Goal: Task Accomplishment & Management: Use online tool/utility

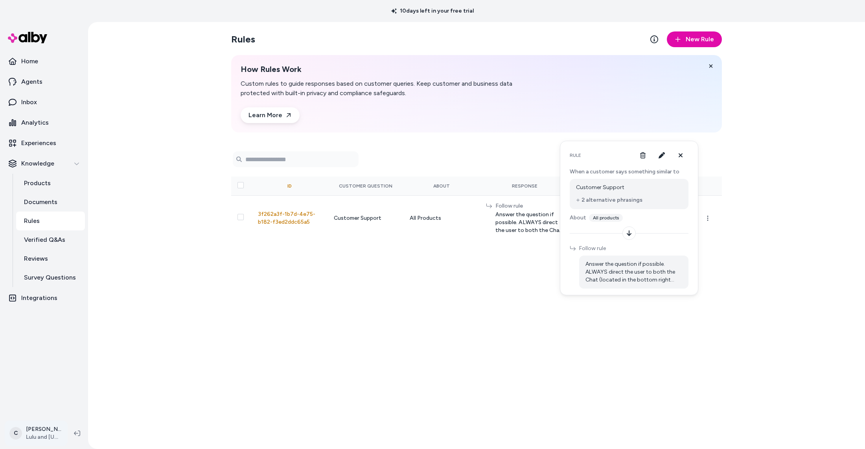
click at [48, 435] on html "10 days left in your free trial Home Agents Inbox Analytics Experiences Knowled…" at bounding box center [432, 224] width 865 height 449
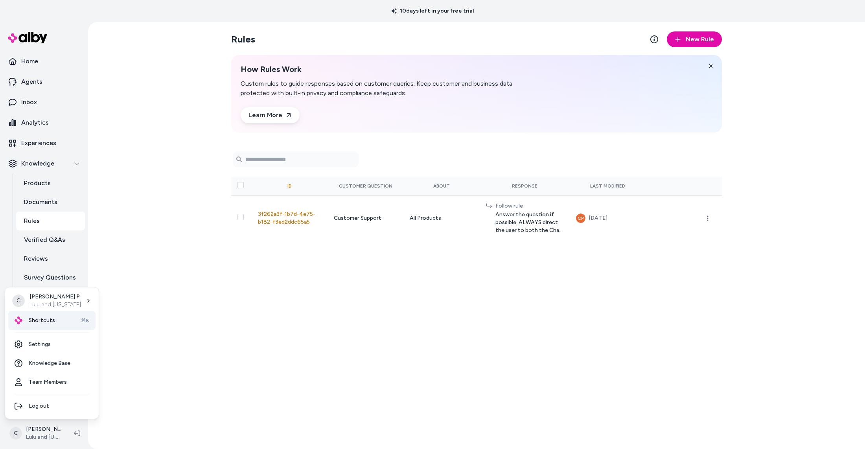
click at [56, 322] on div "Shortcuts ⌘K" at bounding box center [51, 320] width 87 height 19
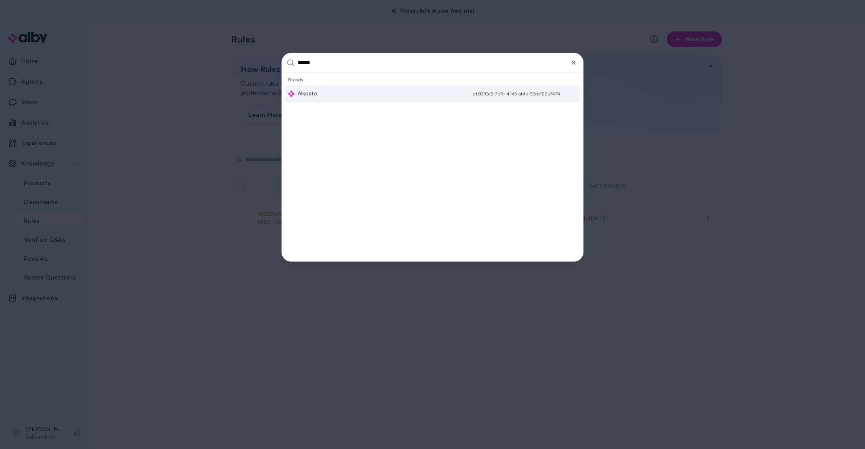
type input "******"
click at [312, 96] on span "Alkosto" at bounding box center [308, 94] width 20 height 8
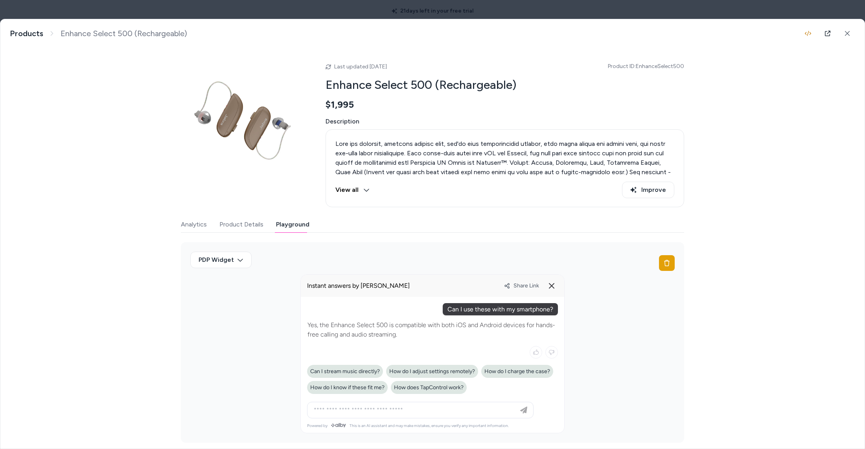
drag, startPoint x: 198, startPoint y: 6, endPoint x: 191, endPoint y: 25, distance: 20.4
click at [198, 6] on body "21 days left in your free trial Home Agents Inbox Analytics Experiences Knowled…" at bounding box center [432, 224] width 865 height 449
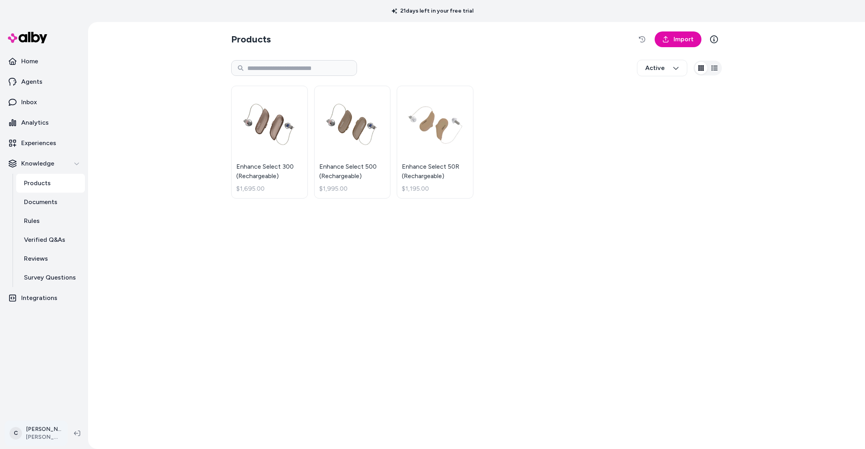
click at [48, 429] on html "21 days left in your free trial Home Agents Inbox Analytics Experiences Knowled…" at bounding box center [432, 224] width 865 height 449
click at [49, 324] on div "Shortcuts ⌘K" at bounding box center [51, 320] width 87 height 19
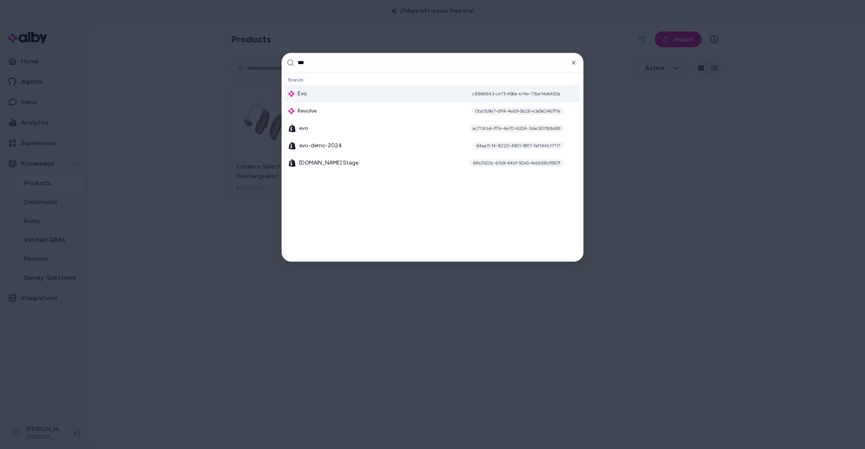
type input "***"
click at [343, 96] on div "Evo c8866843-ce73-496e-b14e-73be14e6450a" at bounding box center [432, 93] width 295 height 17
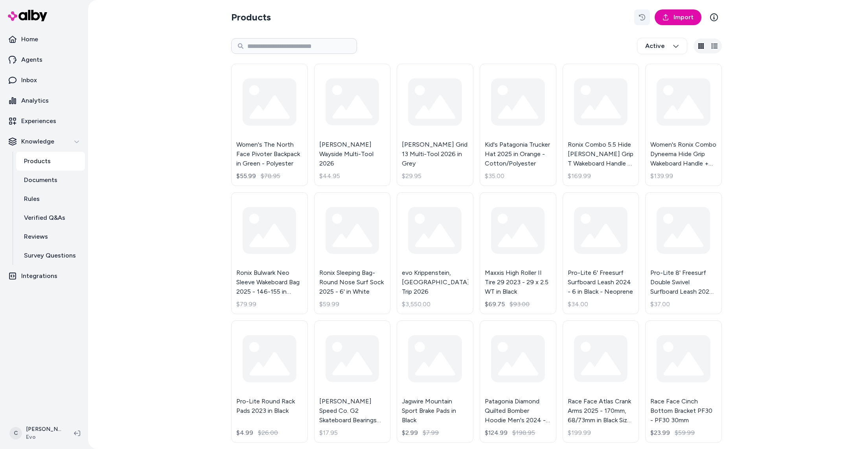
click at [639, 23] on button "button" at bounding box center [642, 17] width 16 height 16
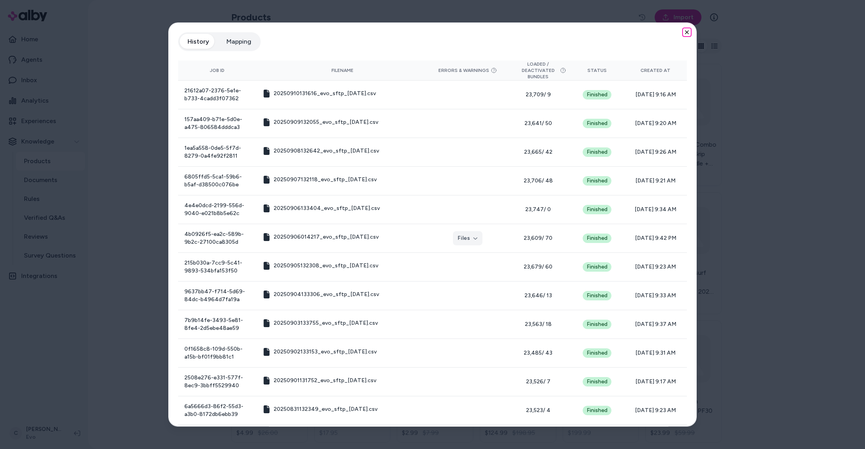
click at [685, 33] on icon "button" at bounding box center [686, 32] width 3 height 3
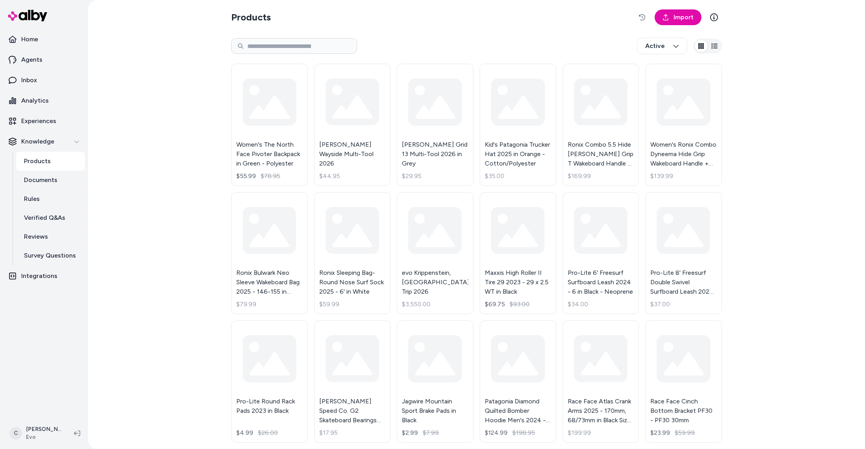
click at [519, 44] on div "Active" at bounding box center [476, 46] width 491 height 26
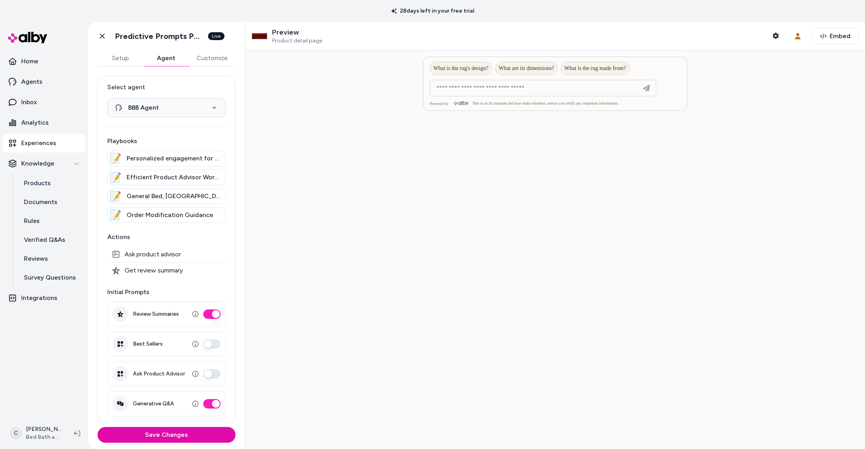
scroll to position [1, 0]
click at [42, 440] on html "**********" at bounding box center [432, 224] width 865 height 449
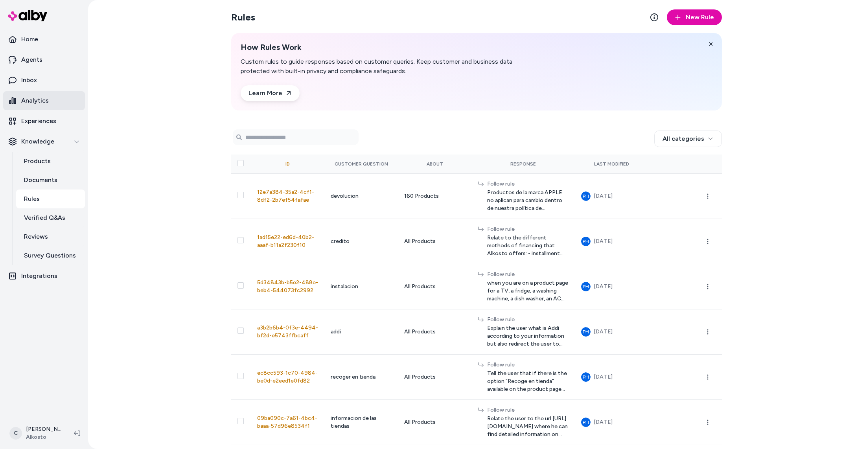
click at [44, 96] on p "Analytics" at bounding box center [35, 100] width 28 height 9
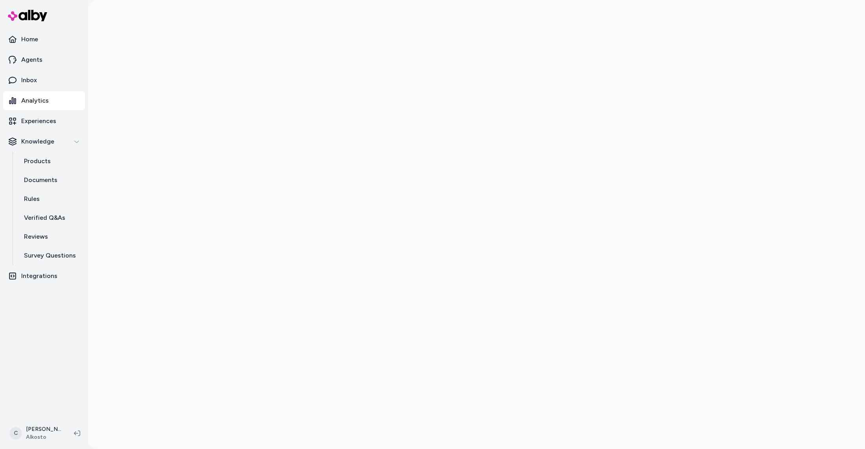
drag, startPoint x: 206, startPoint y: 231, endPoint x: 225, endPoint y: 256, distance: 30.9
click at [206, 231] on div at bounding box center [476, 224] width 777 height 449
click at [221, 266] on div at bounding box center [476, 224] width 777 height 449
drag, startPoint x: 48, startPoint y: 121, endPoint x: 66, endPoint y: 115, distance: 19.3
click at [48, 121] on p "Experiences" at bounding box center [38, 120] width 35 height 9
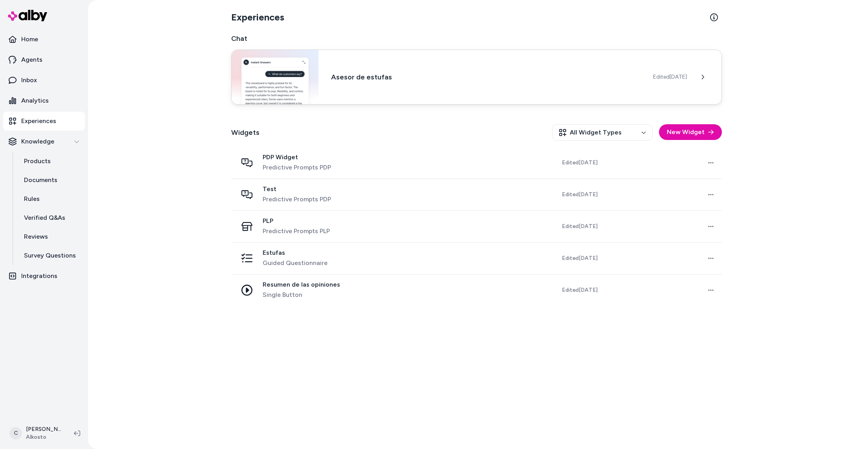
click at [408, 90] on div "Asesor de estufas Edited Sep 16, 2025" at bounding box center [476, 77] width 491 height 55
click at [429, 73] on h3 "Asesor de estufas" at bounding box center [485, 77] width 309 height 11
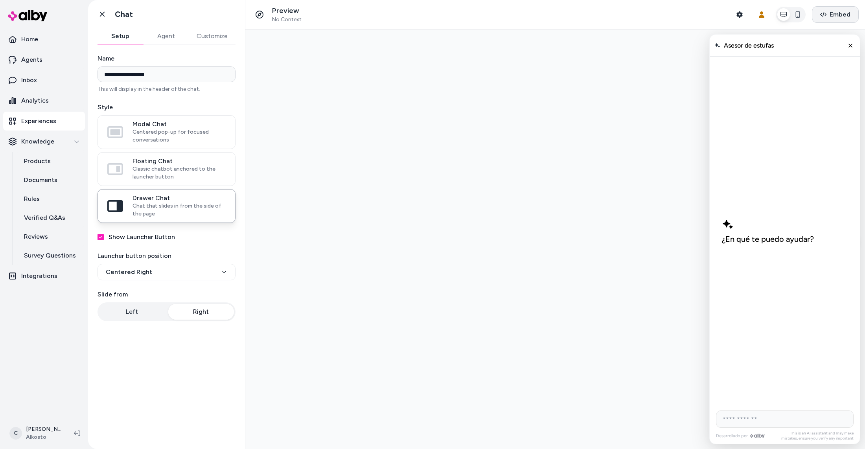
click at [824, 14] on icon "button" at bounding box center [823, 14] width 6 height 5
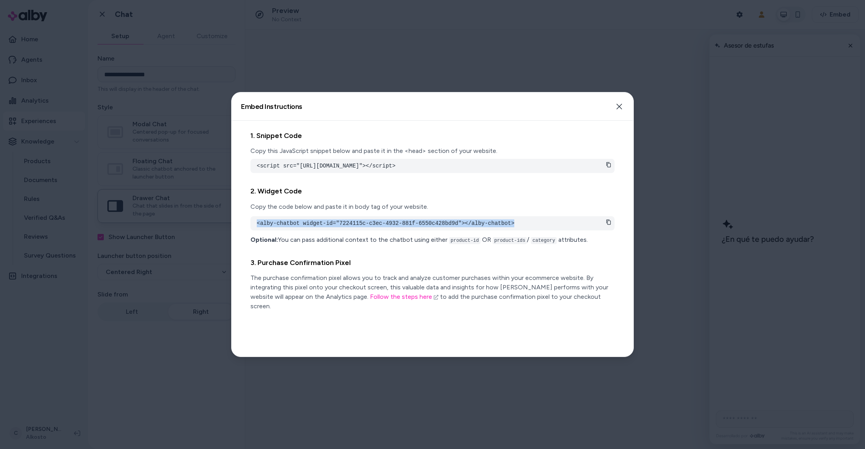
drag, startPoint x: 525, startPoint y: 231, endPoint x: 255, endPoint y: 229, distance: 269.7
click at [255, 229] on div "<alby-chatbot widget-id="7224115c-c3ec-4932-881f-6550c428bd9d"></alby-chatbot>" at bounding box center [432, 223] width 364 height 14
copy pre "<alby-chatbot widget-id="7224115c-c3ec-4932-881f-6550c428bd9d"></alby-chatbot>"
